Goal: Information Seeking & Learning: Learn about a topic

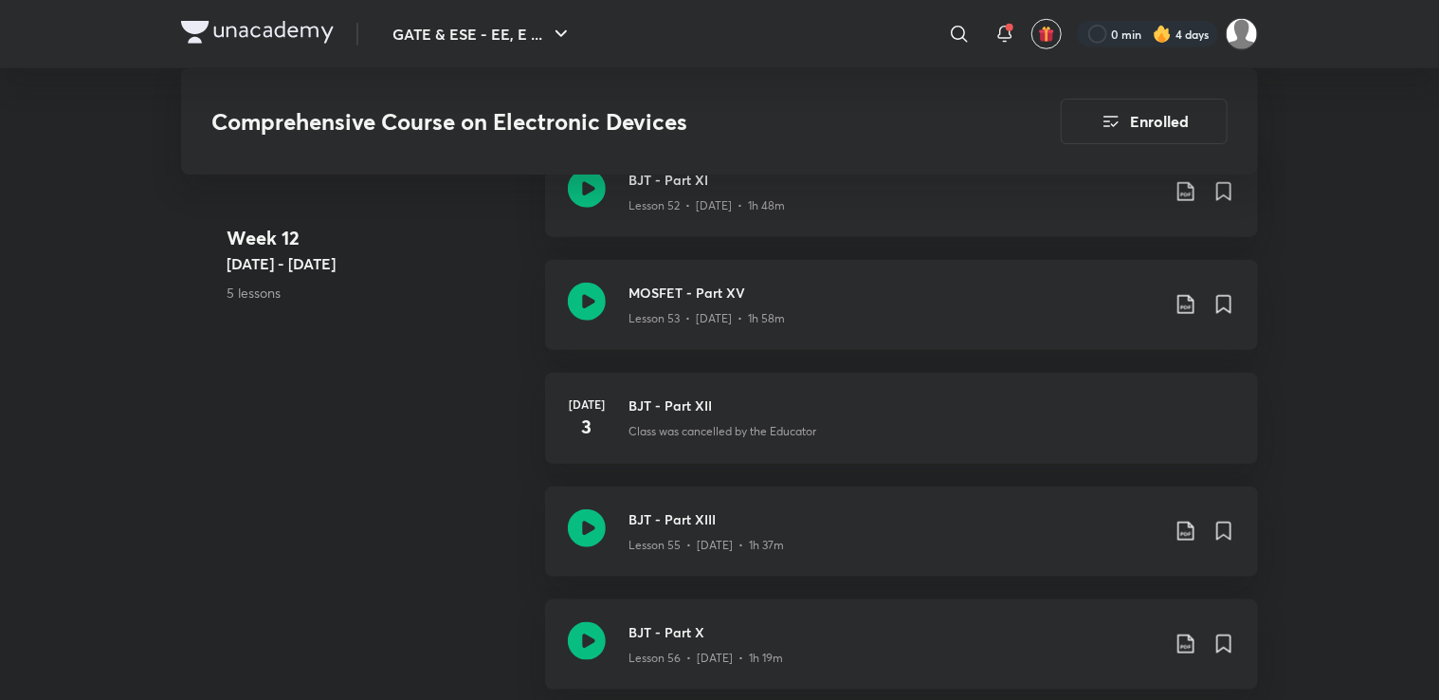
scroll to position [7985, 0]
click at [1188, 527] on icon at bounding box center [1185, 530] width 23 height 23
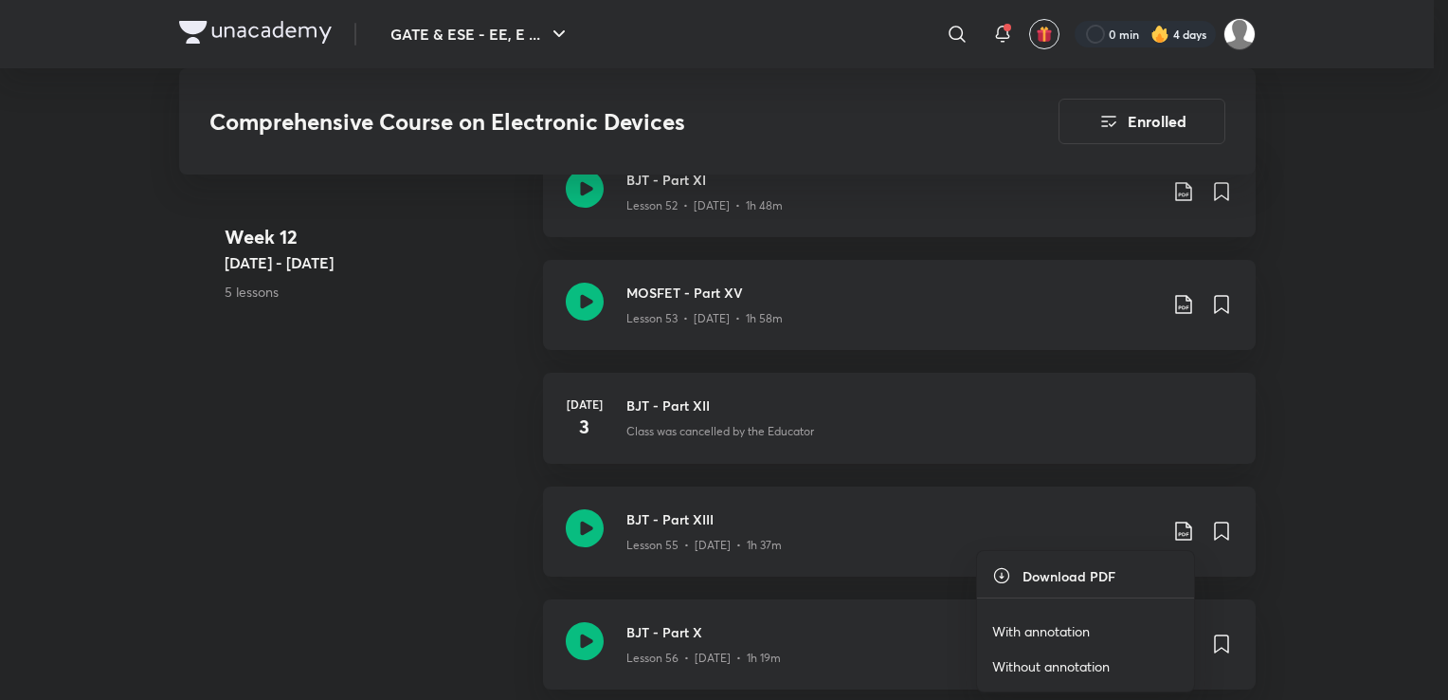
click at [1057, 626] on p "With annotation" at bounding box center [1041, 631] width 98 height 20
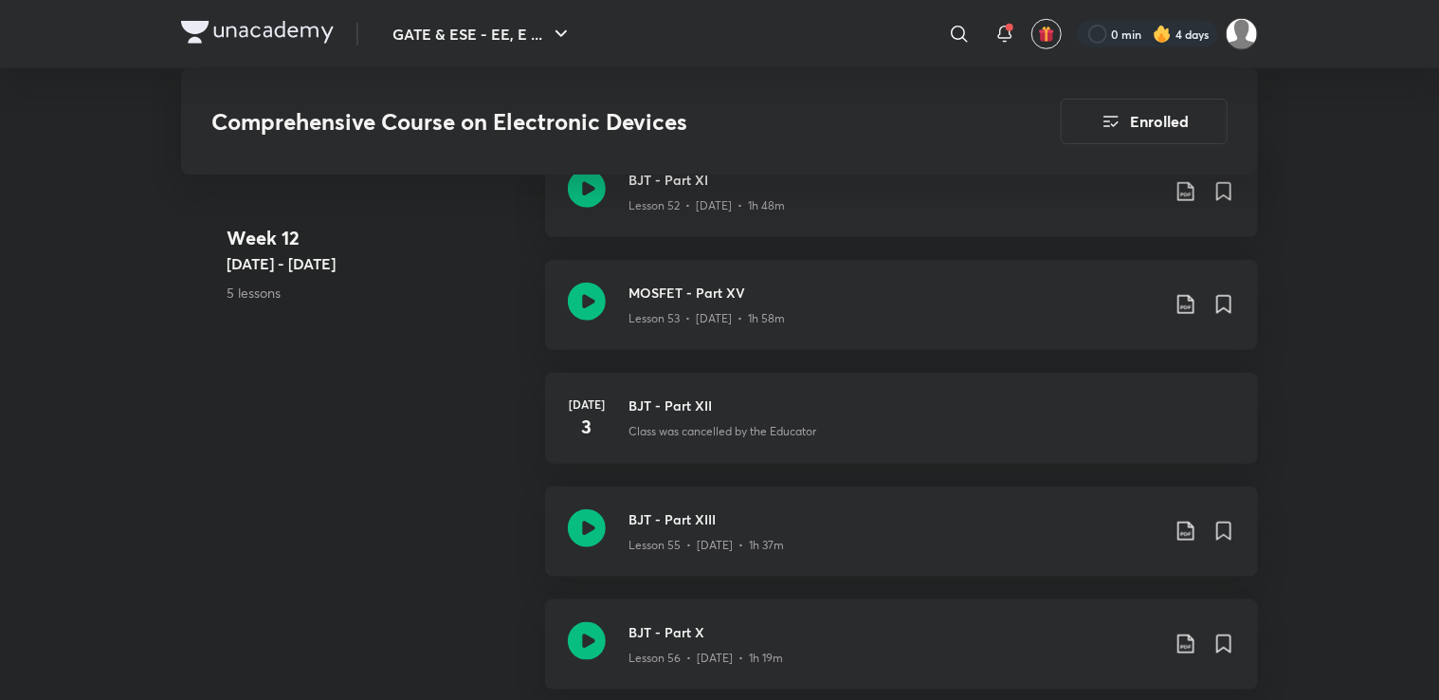
click at [1187, 529] on icon at bounding box center [1185, 530] width 23 height 23
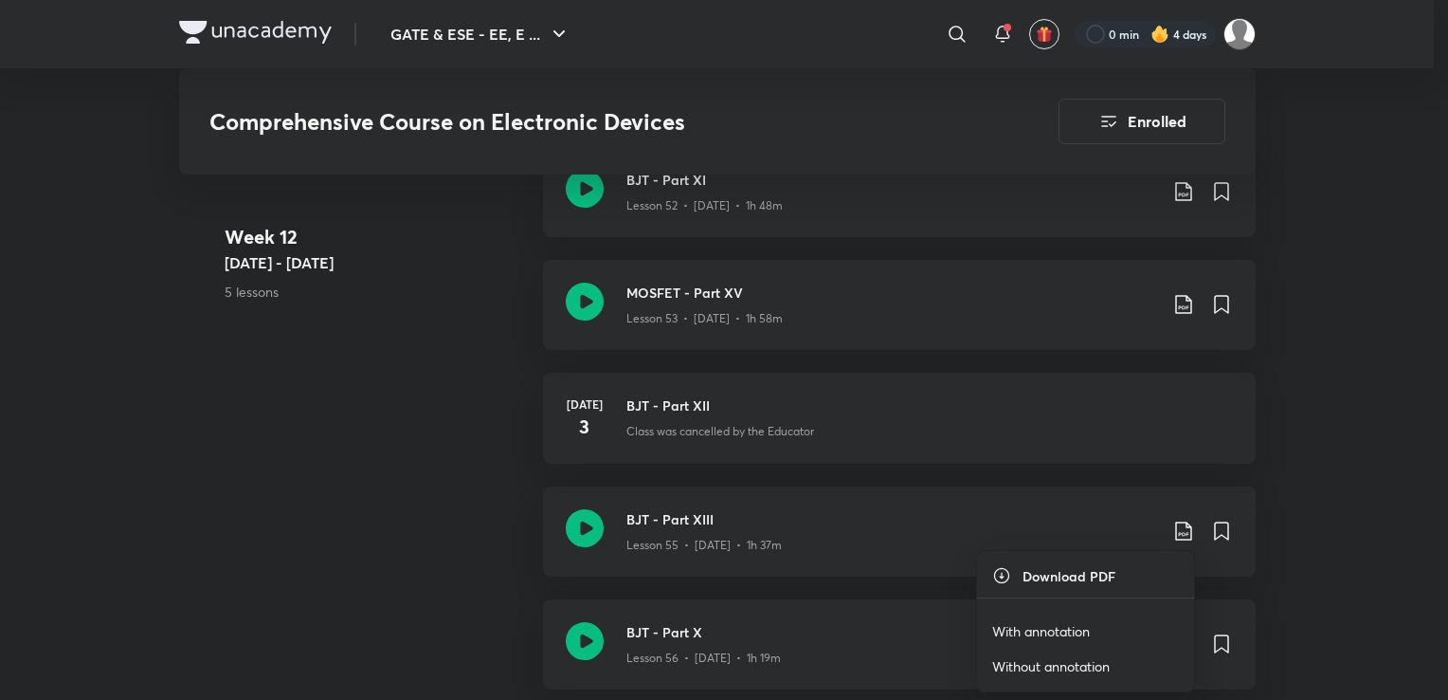
click at [1045, 622] on p "With annotation" at bounding box center [1041, 631] width 98 height 20
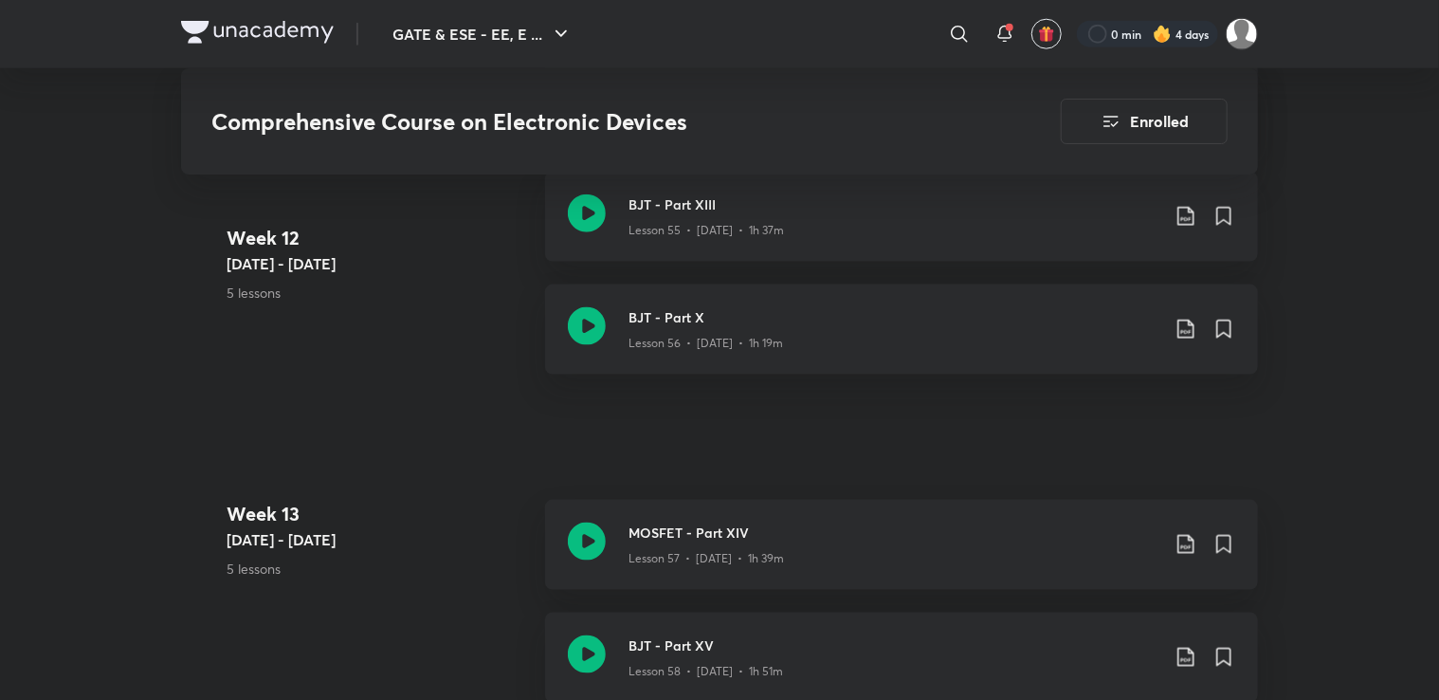
scroll to position [8302, 0]
click at [583, 330] on icon at bounding box center [587, 323] width 38 height 38
